Goal: Find specific page/section: Find specific page/section

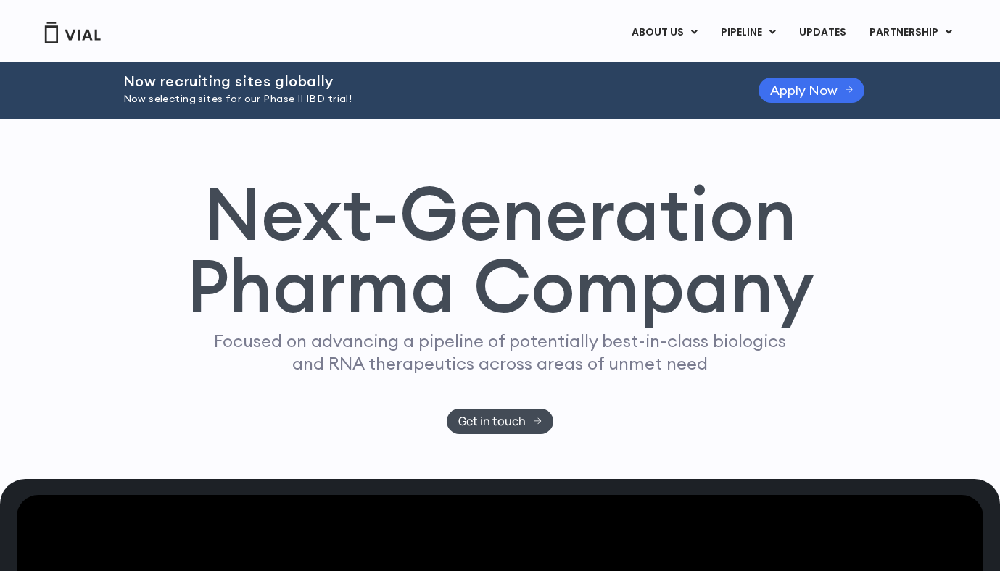
click at [808, 87] on span "Apply Now" at bounding box center [803, 90] width 67 height 11
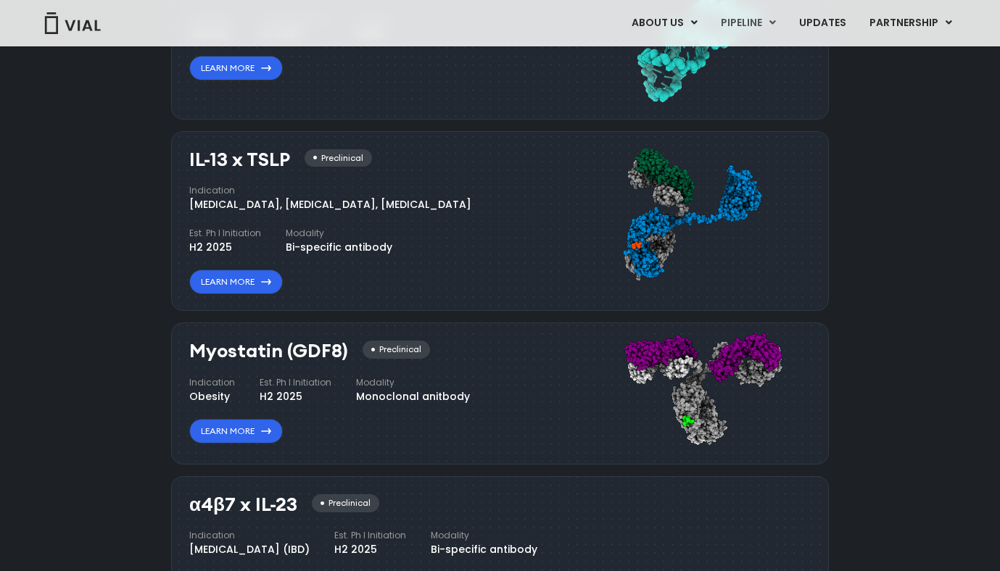
scroll to position [1373, 0]
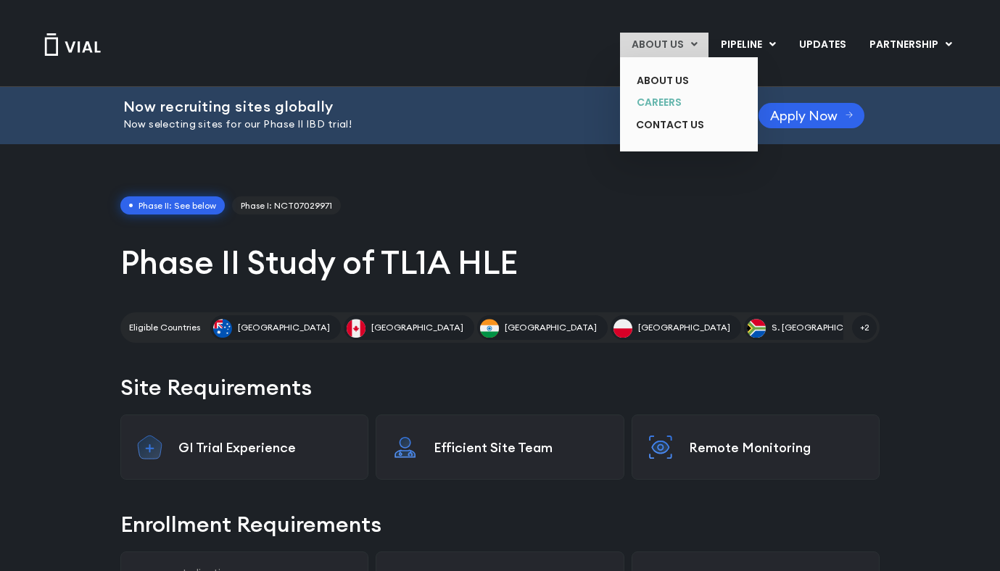
click at [655, 102] on link "CAREERS" at bounding box center [678, 102] width 106 height 22
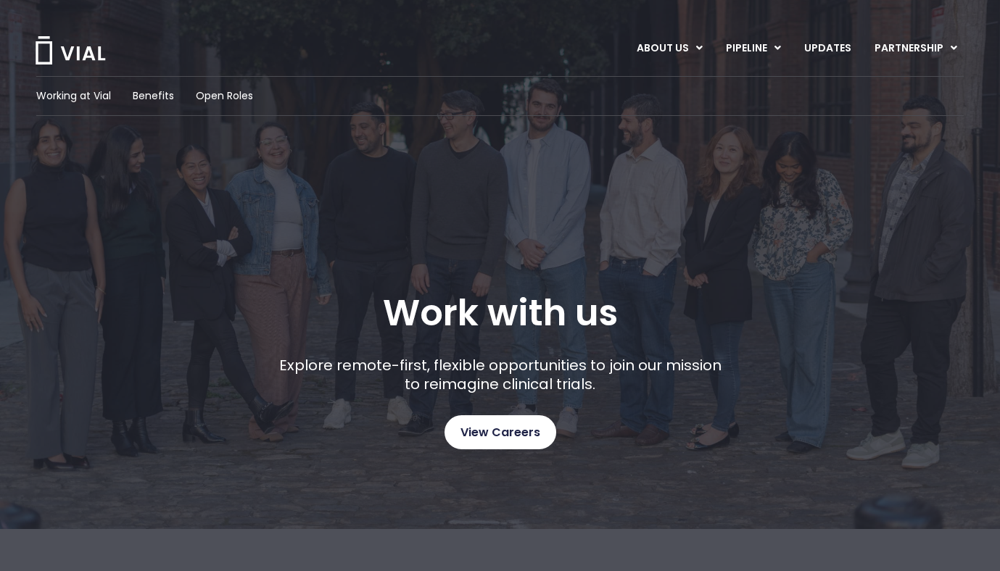
click at [514, 422] on link "View Careers" at bounding box center [500, 432] width 112 height 34
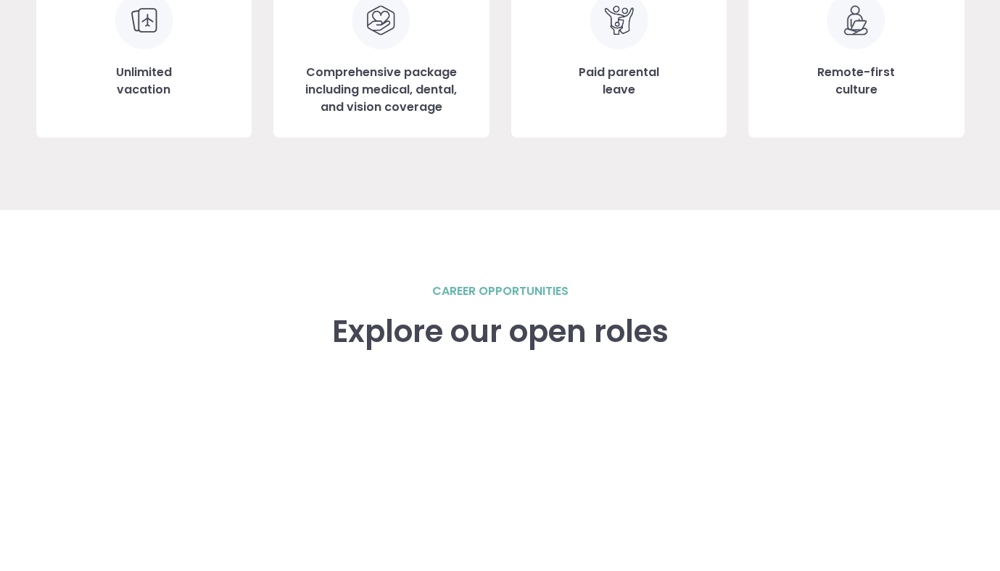
scroll to position [2016, 0]
